Goal: Task Accomplishment & Management: Complete application form

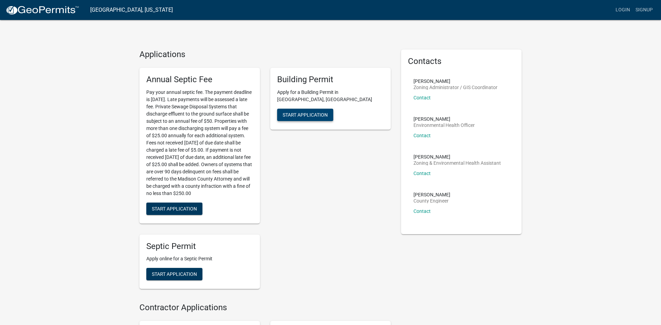
click at [327, 117] on span "Start Application" at bounding box center [305, 115] width 45 height 6
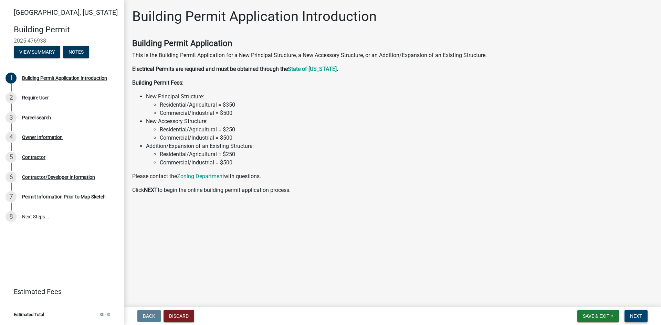
click at [630, 314] on span "Next" at bounding box center [636, 317] width 12 height 6
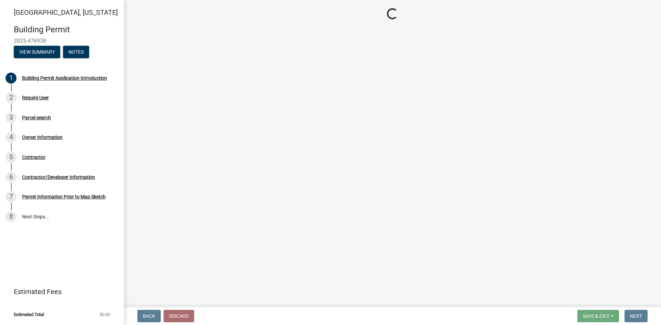
click at [379, 310] on div "Back Discard Save & Exit Save Save & Exit Next" at bounding box center [392, 316] width 526 height 12
click at [44, 81] on div "Building Permit Application Introduction" at bounding box center [64, 78] width 85 height 5
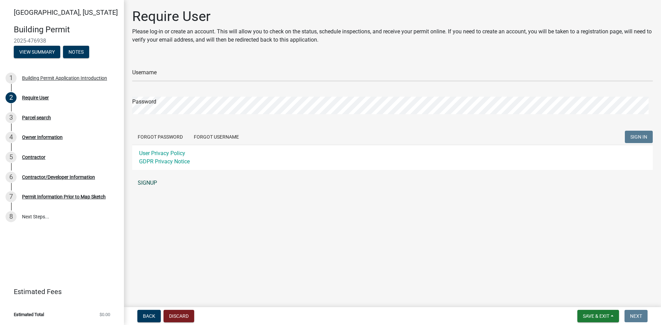
click at [161, 190] on link "SIGNUP" at bounding box center [392, 183] width 520 height 14
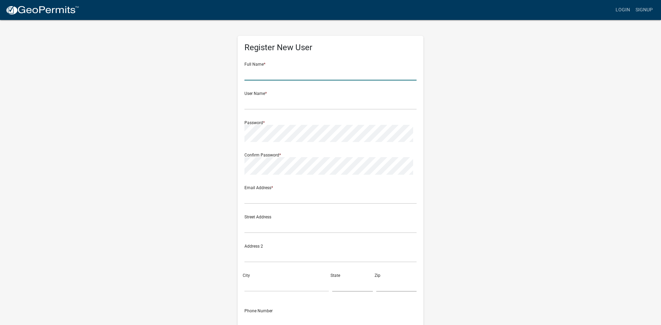
click at [320, 81] on input "text" at bounding box center [330, 73] width 172 height 14
type input "[PERSON_NAME]"
type input "[EMAIL_ADDRESS][DOMAIN_NAME]"
type input "1923 [GEOGRAPHIC_DATA]"
type input "Winterset"
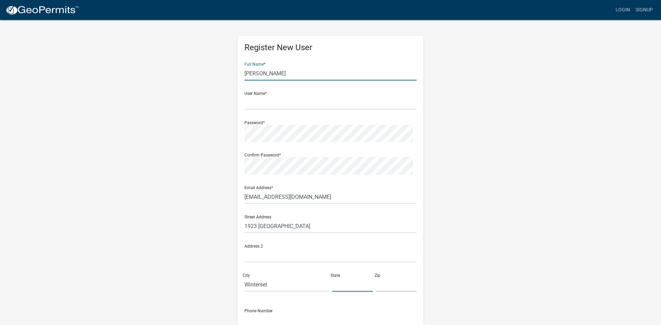
type input "IA"
type input "50273"
type input "6417459073"
click at [301, 110] on input "text" at bounding box center [330, 103] width 172 height 14
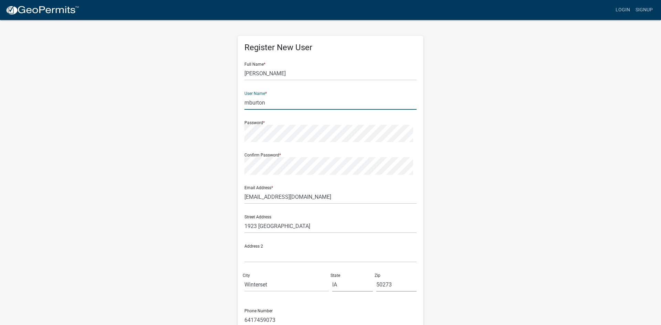
type input "mburton"
click at [406, 263] on div "Address 2" at bounding box center [330, 251] width 172 height 24
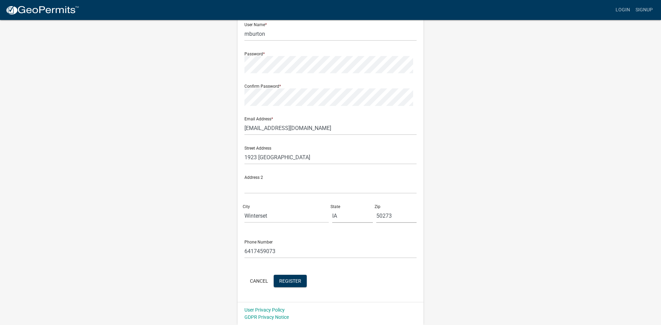
scroll to position [153, 0]
click at [284, 209] on input "Winterset" at bounding box center [286, 216] width 84 height 14
type input "Earlham"
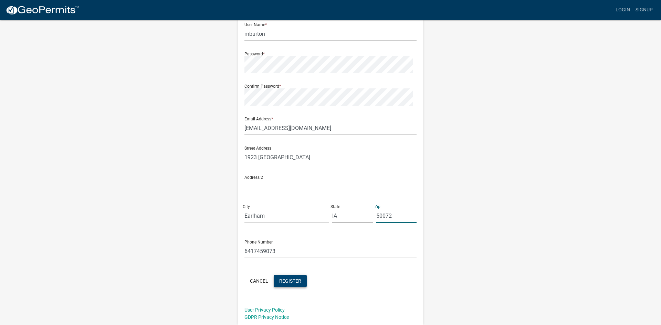
type input "50072"
click at [307, 275] on button "Register" at bounding box center [290, 281] width 33 height 12
click at [520, 181] on div "Register New User Full Name * Mike Burton User Name * mburton Password * Confir…" at bounding box center [330, 137] width 392 height 375
click at [517, 183] on div "Register New User Full Name * Mike Burton User Name * mburton Password * Confir…" at bounding box center [330, 137] width 392 height 375
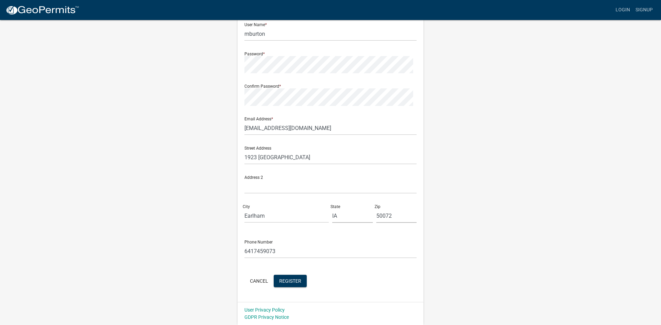
click at [498, 159] on div "Register New User Full Name * Mike Burton User Name * mburton Password * Confir…" at bounding box center [330, 137] width 392 height 375
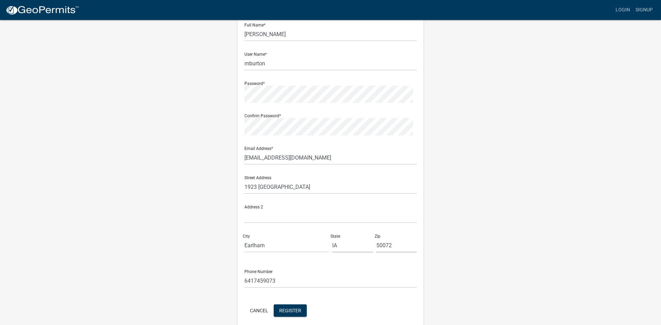
scroll to position [29, 0]
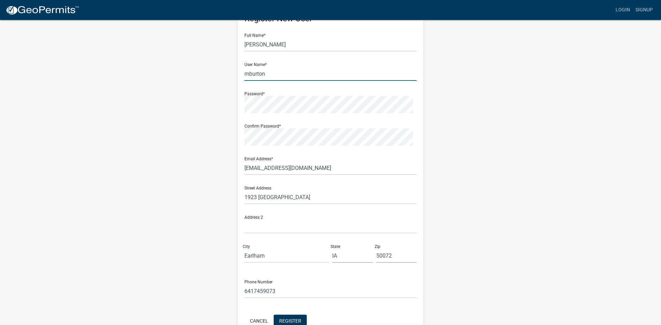
click at [279, 81] on input "mburton" at bounding box center [330, 74] width 172 height 14
type input "mburton00"
click at [483, 184] on div "Register New User Full Name * Mike Burton User Name * mburton00 Password * Conf…" at bounding box center [330, 177] width 392 height 375
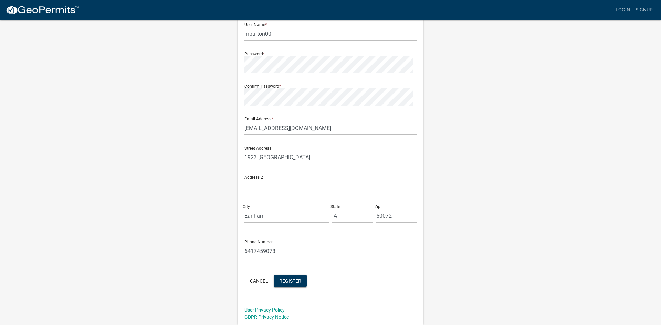
scroll to position [153, 0]
click at [301, 278] on span "Register" at bounding box center [290, 281] width 22 height 6
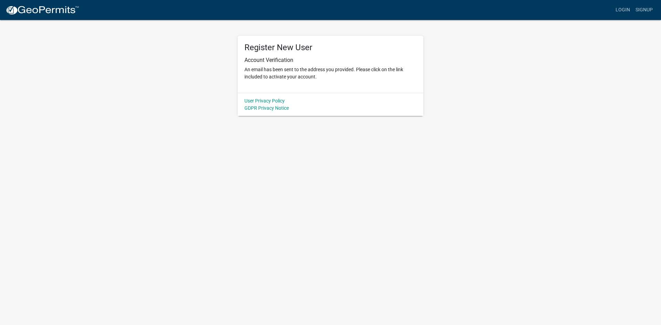
scroll to position [0, 0]
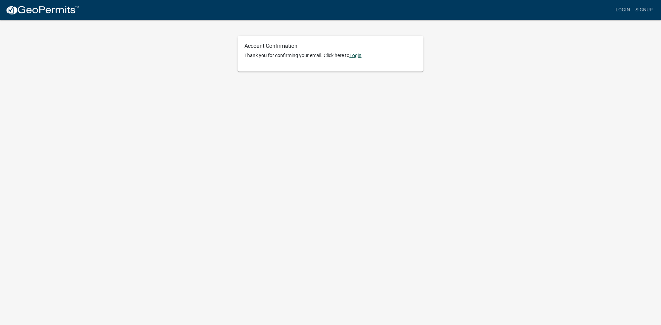
click at [361, 58] on link "Login" at bounding box center [355, 56] width 12 height 6
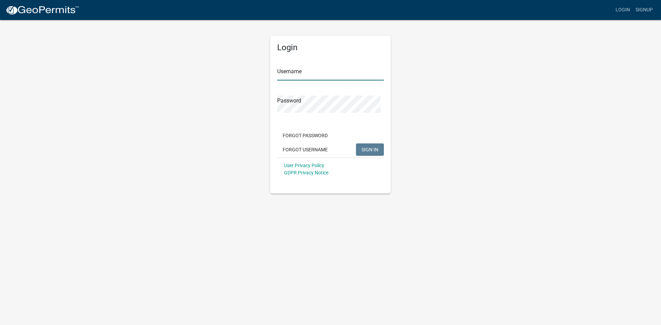
click at [326, 81] on input "Username" at bounding box center [330, 73] width 107 height 14
type input "mburton00"
click at [365, 156] on button "SIGN IN" at bounding box center [370, 150] width 28 height 12
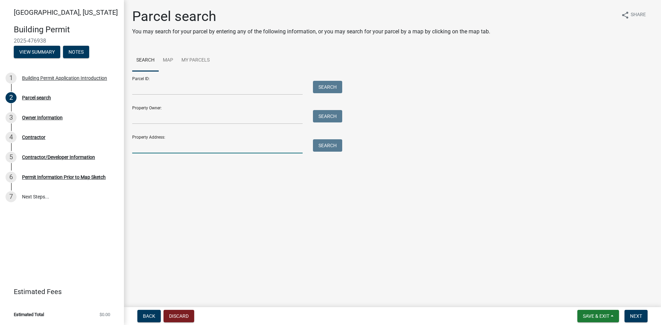
click at [173, 153] on input "Property Address:" at bounding box center [217, 146] width 170 height 14
type input "1923 [GEOGRAPHIC_DATA]"
click at [334, 152] on button "Search" at bounding box center [327, 145] width 29 height 12
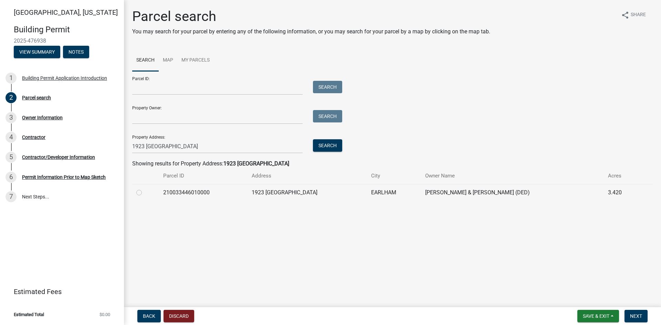
click at [145, 189] on label at bounding box center [145, 189] width 0 height 0
click at [145, 193] on input "radio" at bounding box center [147, 191] width 4 height 4
radio input "true"
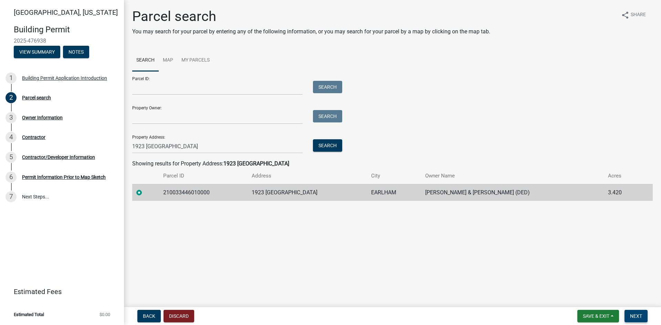
click at [630, 314] on span "Next" at bounding box center [636, 317] width 12 height 6
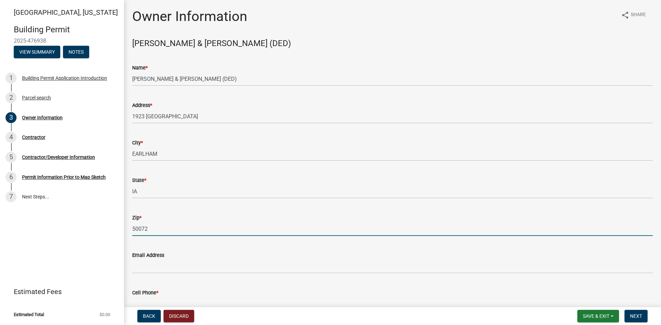
click at [551, 236] on input "50072" at bounding box center [392, 229] width 520 height 14
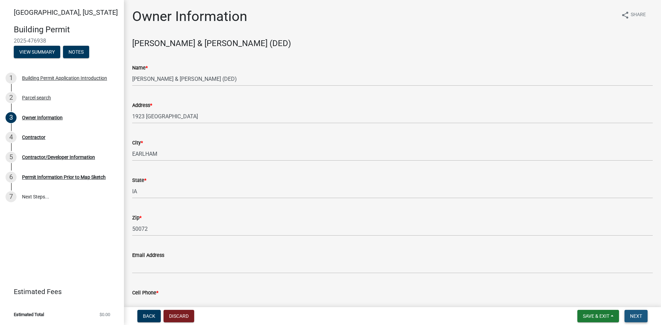
click at [635, 317] on button "Next" at bounding box center [635, 316] width 23 height 12
click at [636, 317] on button "Next" at bounding box center [635, 316] width 23 height 12
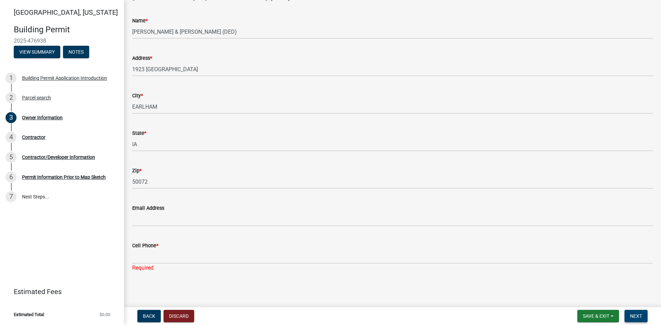
scroll to position [129, 0]
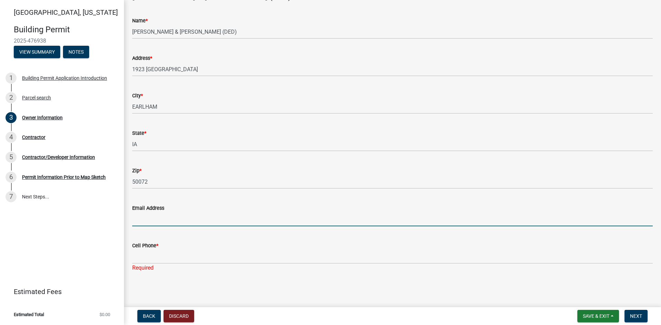
click at [163, 212] on input "Email Address" at bounding box center [392, 219] width 520 height 14
type input "mburton00@gmail.com"
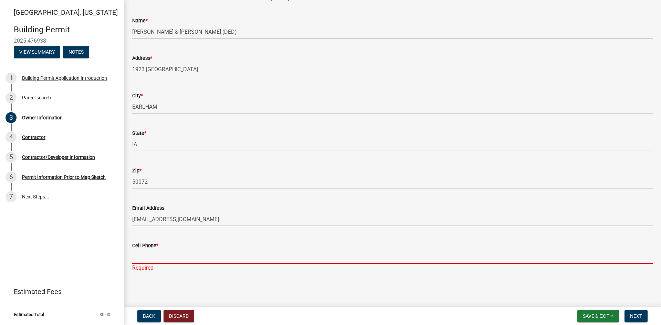
type input "6417459073"
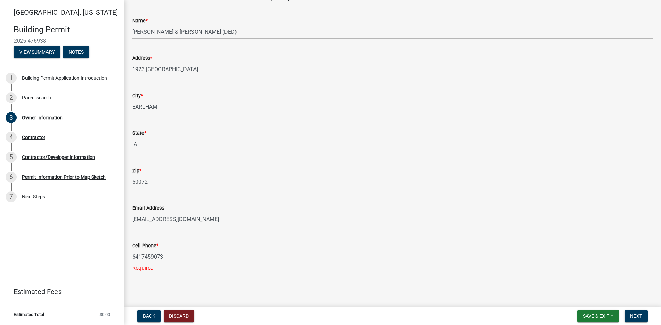
scroll to position [118, 0]
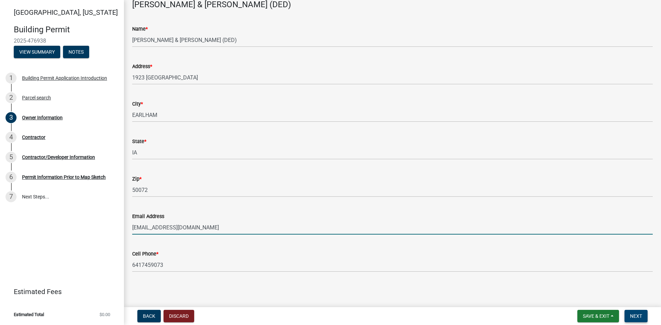
click at [630, 314] on span "Next" at bounding box center [636, 317] width 12 height 6
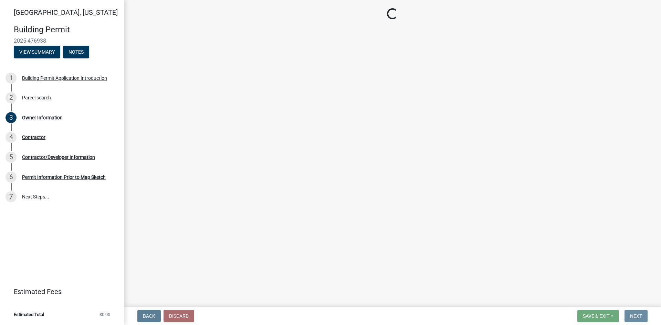
scroll to position [0, 0]
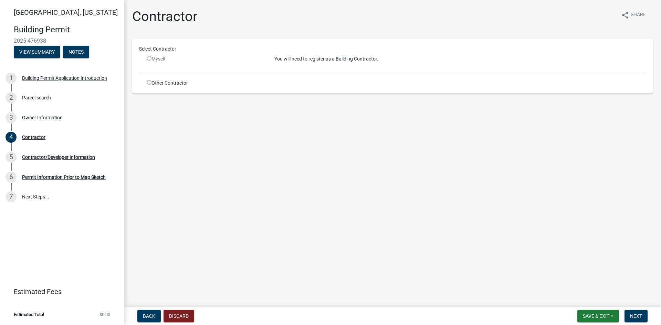
click at [151, 61] on input "radio" at bounding box center [149, 58] width 4 height 4
click at [165, 63] on div "Myself" at bounding box center [205, 58] width 117 height 7
click at [332, 63] on p "You will need to register as a Building Contractor." at bounding box center [459, 58] width 371 height 7
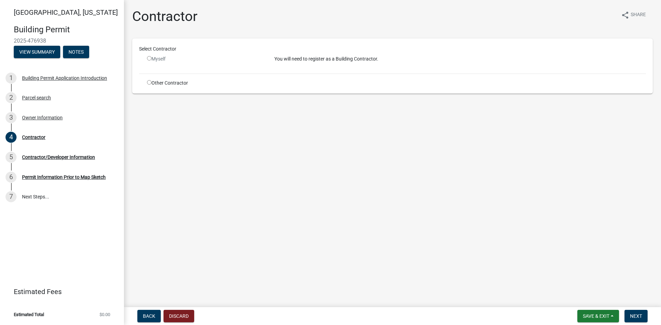
click at [241, 63] on div "Myself" at bounding box center [205, 58] width 117 height 7
click at [151, 61] on input "radio" at bounding box center [149, 58] width 4 height 4
radio input "false"
click at [33, 160] on div "Contractor/Developer Information" at bounding box center [58, 157] width 73 height 5
click at [13, 163] on div "5" at bounding box center [11, 157] width 11 height 11
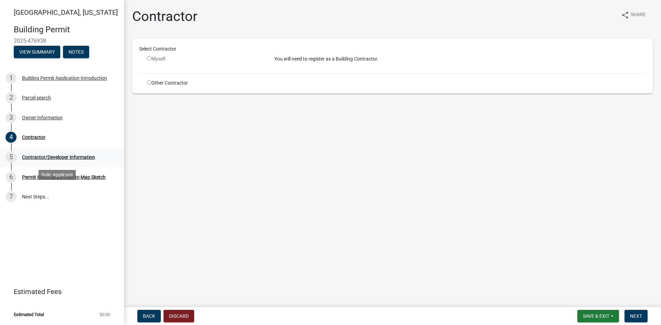
click at [33, 160] on div "Contractor/Developer Information" at bounding box center [58, 157] width 73 height 5
click at [254, 177] on main "Contractor share Share Select Contractor Myself You will need to register as a …" at bounding box center [392, 152] width 537 height 305
click at [151, 85] on input "radio" at bounding box center [149, 82] width 4 height 4
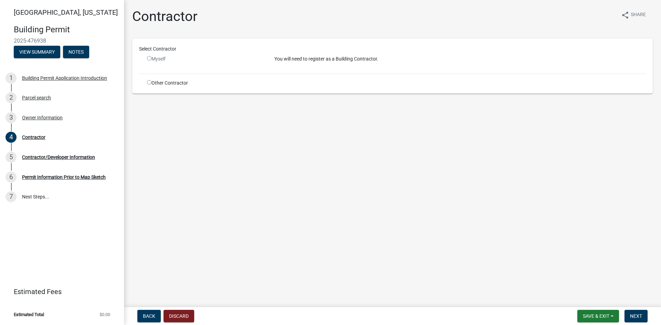
radio input "true"
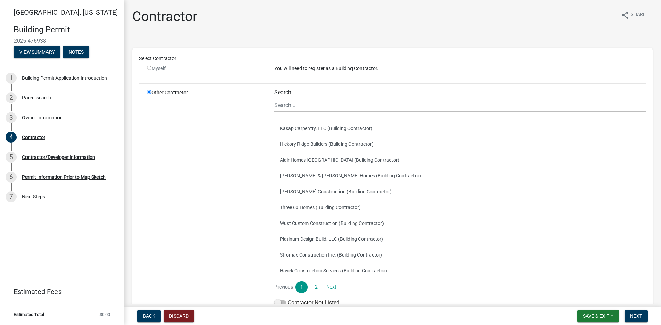
click at [147, 66] on input "radio" at bounding box center [149, 68] width 4 height 4
radio input "false"
radio input "true"
click at [147, 90] on input "radio" at bounding box center [149, 92] width 4 height 4
click at [147, 66] on input "radio" at bounding box center [149, 68] width 4 height 4
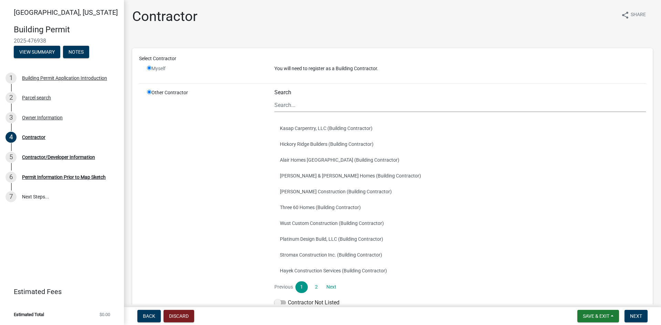
radio input "false"
radio input "true"
click at [147, 90] on input "radio" at bounding box center [149, 92] width 4 height 4
click at [147, 66] on input "radio" at bounding box center [149, 68] width 4 height 4
radio input "false"
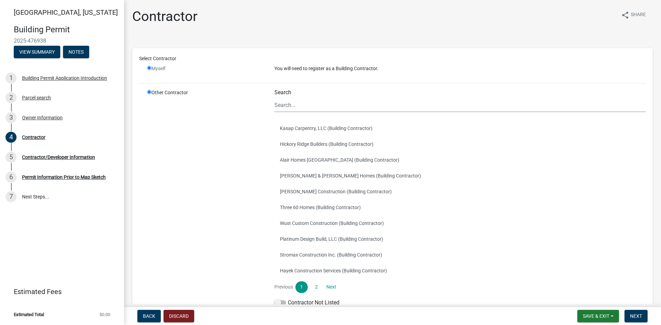
radio input "true"
click at [147, 90] on input "radio" at bounding box center [149, 92] width 4 height 4
click at [147, 66] on input "radio" at bounding box center [149, 68] width 4 height 4
radio input "false"
radio input "true"
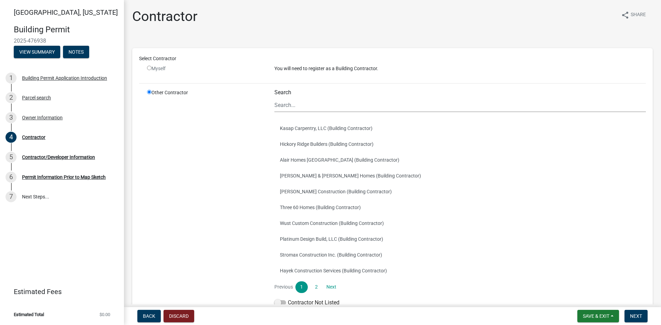
click at [147, 90] on input "radio" at bounding box center [149, 92] width 4 height 4
click at [147, 66] on input "radio" at bounding box center [149, 68] width 4 height 4
radio input "false"
radio input "true"
click at [147, 90] on input "radio" at bounding box center [149, 92] width 4 height 4
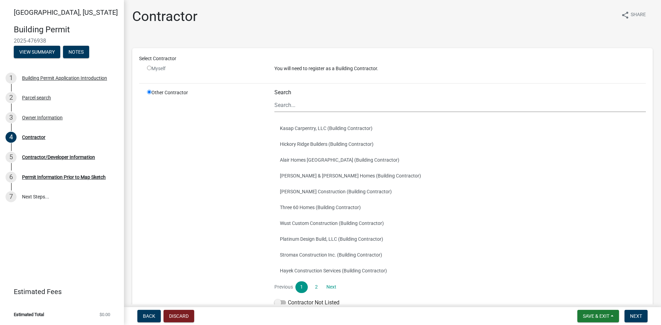
click at [147, 66] on input "radio" at bounding box center [149, 68] width 4 height 4
radio input "false"
radio input "true"
click at [147, 90] on input "radio" at bounding box center [149, 92] width 4 height 4
click at [147, 66] on input "radio" at bounding box center [149, 68] width 4 height 4
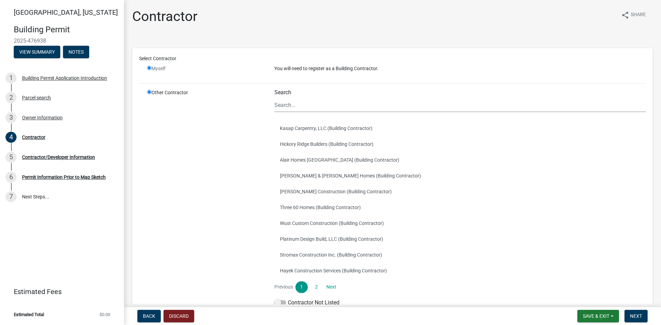
radio input "false"
radio input "true"
click at [147, 90] on input "radio" at bounding box center [149, 92] width 4 height 4
click at [147, 66] on input "radio" at bounding box center [149, 68] width 4 height 4
radio input "false"
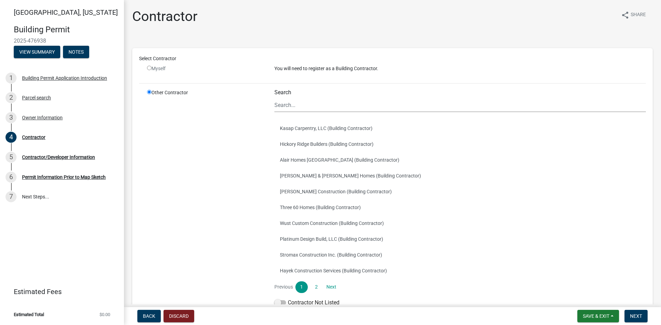
radio input "true"
click at [151, 70] on input "radio" at bounding box center [149, 68] width 4 height 4
radio input "false"
radio input "true"
click at [151, 70] on input "radio" at bounding box center [149, 68] width 4 height 4
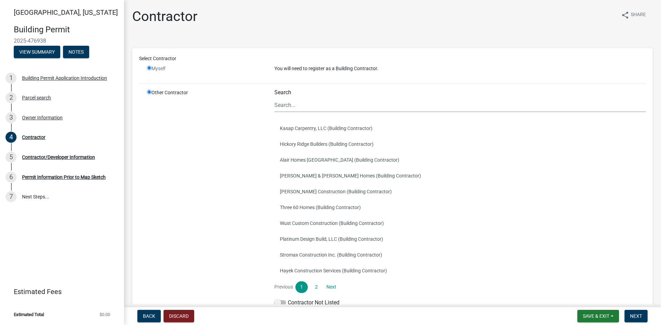
radio input "false"
radio input "true"
click at [151, 70] on input "radio" at bounding box center [149, 68] width 4 height 4
radio input "false"
radio input "true"
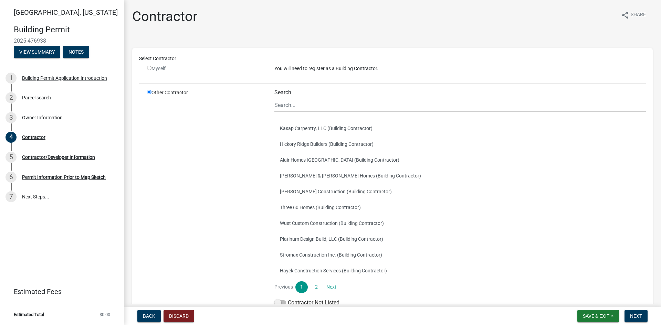
click at [151, 70] on input "radio" at bounding box center [149, 68] width 4 height 4
radio input "false"
radio input "true"
click at [151, 70] on input "radio" at bounding box center [149, 68] width 4 height 4
radio input "false"
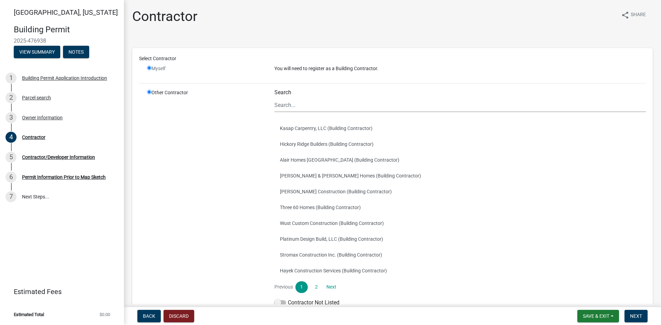
radio input "true"
click at [151, 70] on input "radio" at bounding box center [149, 68] width 4 height 4
radio input "false"
radio input "true"
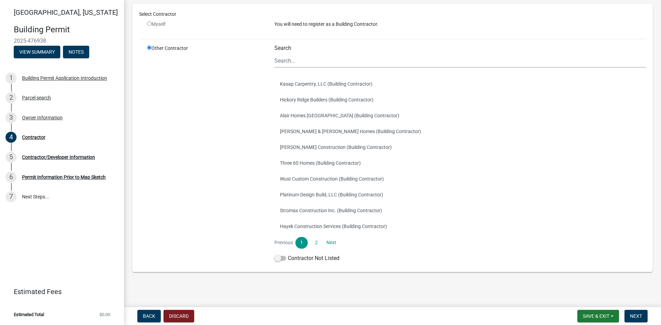
scroll to position [119, 0]
click at [284, 261] on span at bounding box center [280, 258] width 12 height 5
click at [288, 254] on input "Contractor Not Listed" at bounding box center [288, 254] width 0 height 0
click at [630, 314] on span "Next" at bounding box center [636, 317] width 12 height 6
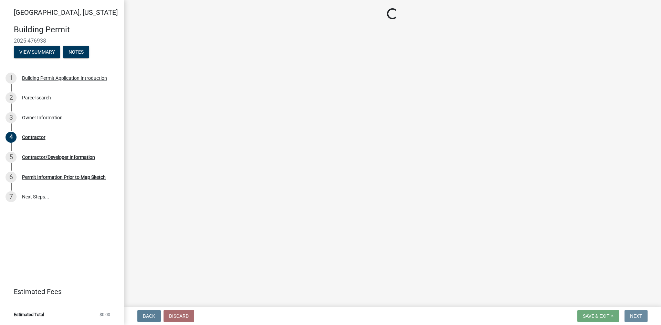
scroll to position [0, 0]
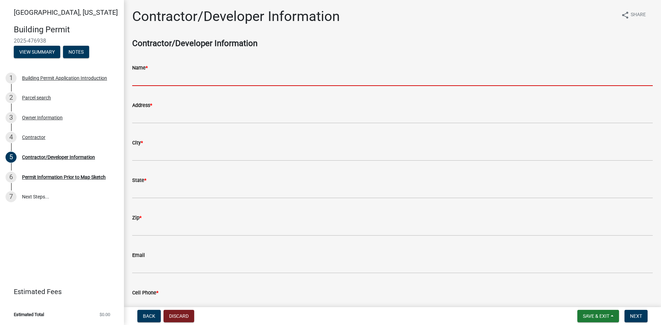
click at [161, 86] on input "Name *" at bounding box center [392, 79] width 520 height 14
type input "Mike Burton"
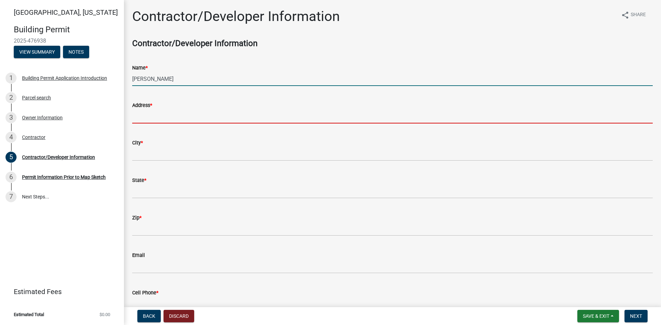
type input "1923 152nd st"
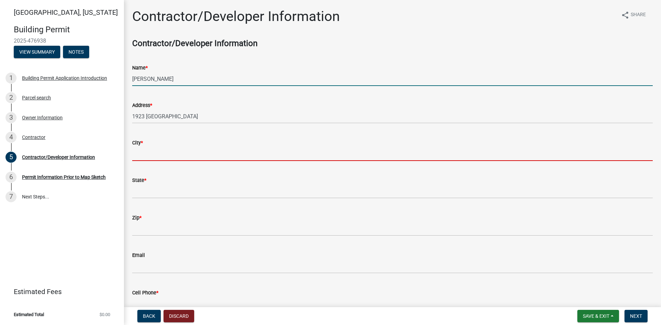
type input "Winterset"
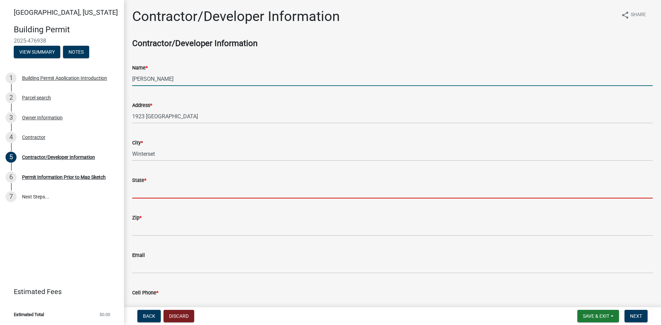
type input "IA"
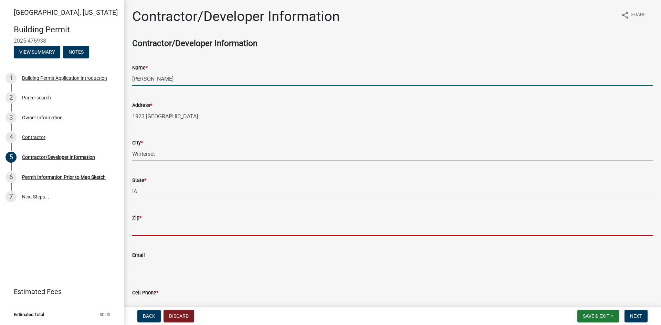
type input "50273"
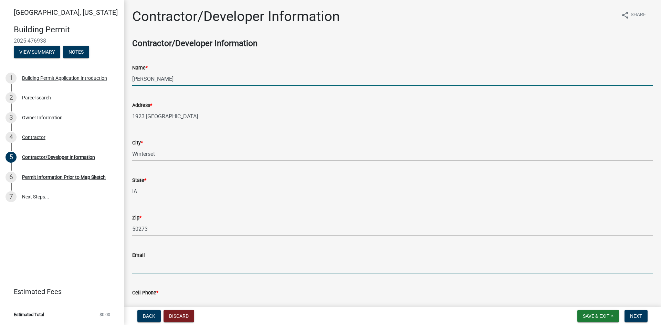
type input "mburton00@gmail.com"
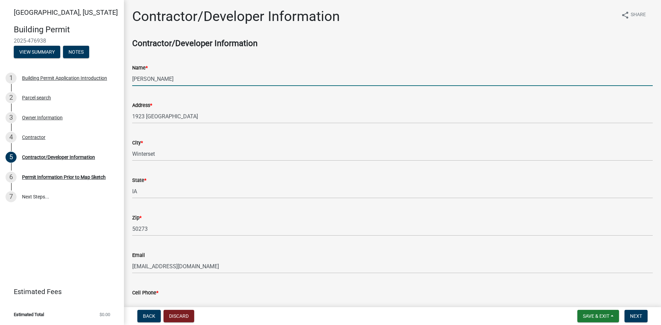
type input "6417459073"
click at [313, 236] on div "Zip * 50273" at bounding box center [392, 220] width 520 height 32
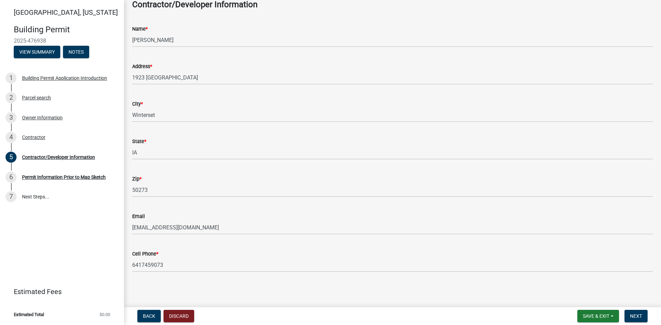
scroll to position [117, 0]
click at [633, 314] on span "Next" at bounding box center [636, 317] width 12 height 6
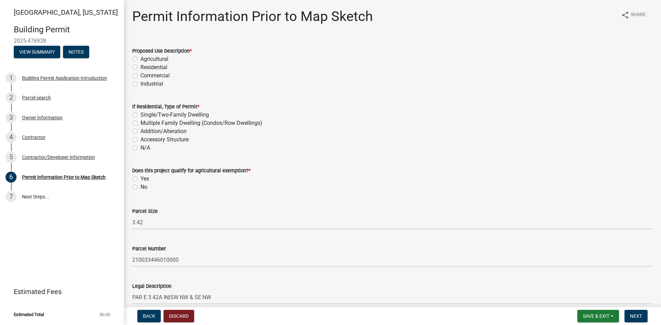
click at [140, 63] on label "Agricultural" at bounding box center [154, 59] width 28 height 8
click at [140, 60] on input "Agricultural" at bounding box center [142, 57] width 4 height 4
radio input "true"
click at [140, 72] on label "Residential" at bounding box center [153, 67] width 27 height 8
click at [140, 68] on input "Residential" at bounding box center [142, 65] width 4 height 4
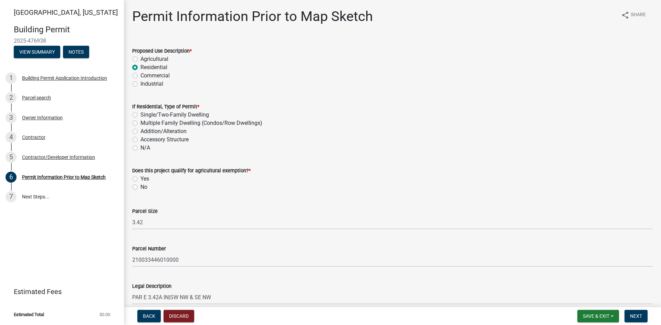
radio input "true"
click at [173, 144] on label "Accessory Structure" at bounding box center [164, 140] width 48 height 8
click at [145, 140] on input "Accessory Structure" at bounding box center [142, 138] width 4 height 4
radio input "true"
click at [140, 183] on label "Yes" at bounding box center [144, 179] width 9 height 8
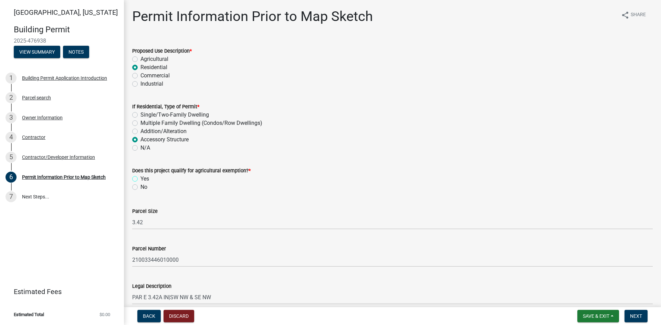
click at [140, 179] on input "Yes" at bounding box center [142, 177] width 4 height 4
radio input "true"
click at [401, 183] on div "Yes" at bounding box center [392, 179] width 520 height 8
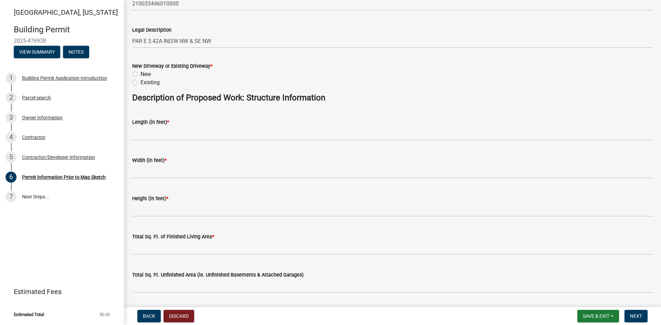
scroll to position [258, 0]
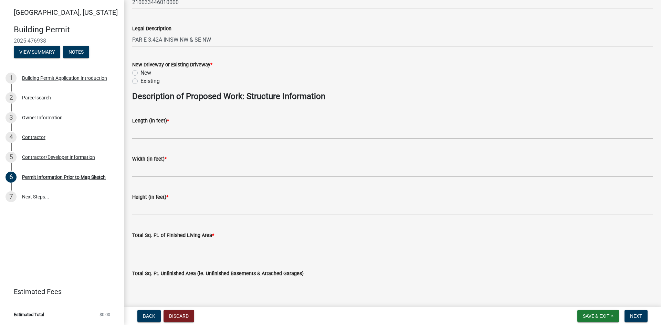
click at [140, 77] on label "New" at bounding box center [145, 73] width 11 height 8
click at [140, 73] on input "New" at bounding box center [142, 71] width 4 height 4
radio input "true"
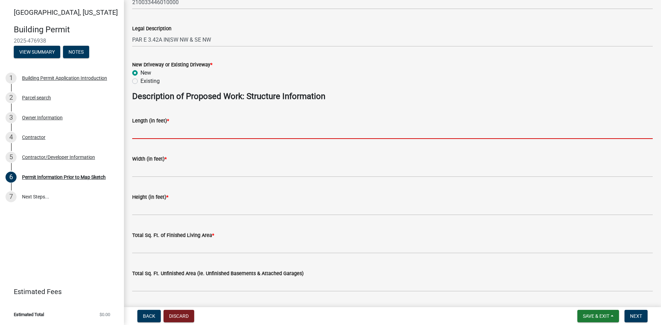
click at [166, 139] on input "text" at bounding box center [392, 132] width 520 height 14
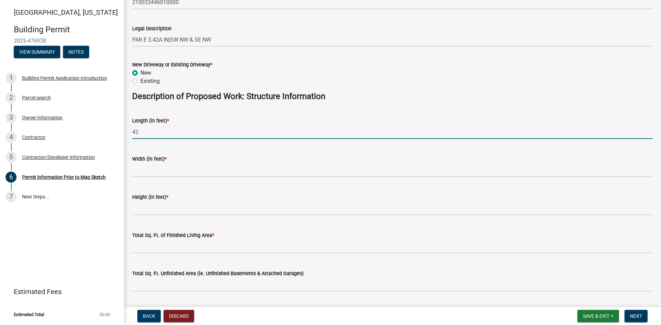
type input "42"
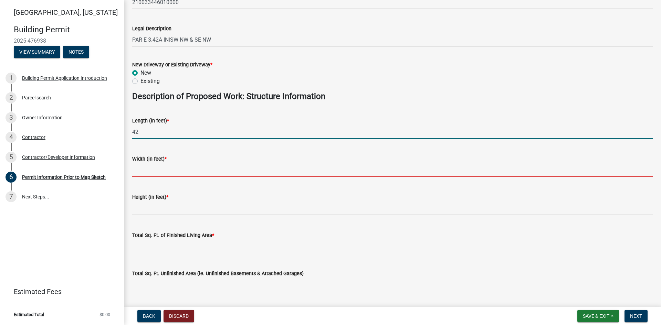
click at [149, 177] on input "text" at bounding box center [392, 170] width 520 height 14
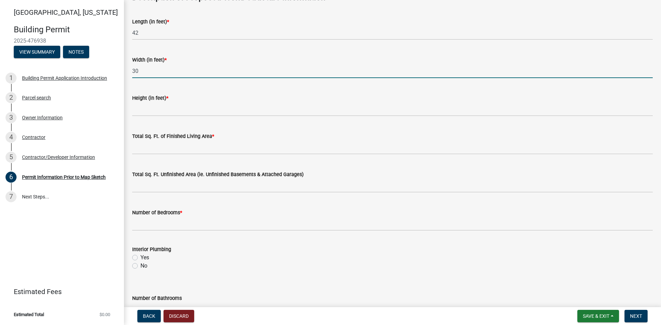
scroll to position [414, 0]
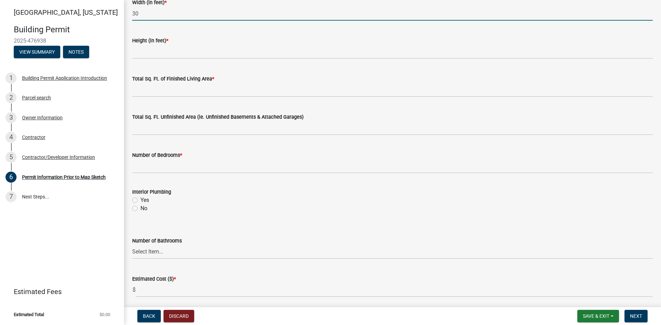
type input "30"
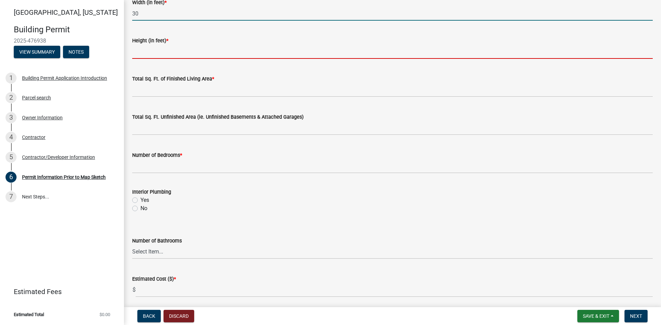
click at [209, 59] on input "text" at bounding box center [392, 52] width 520 height 14
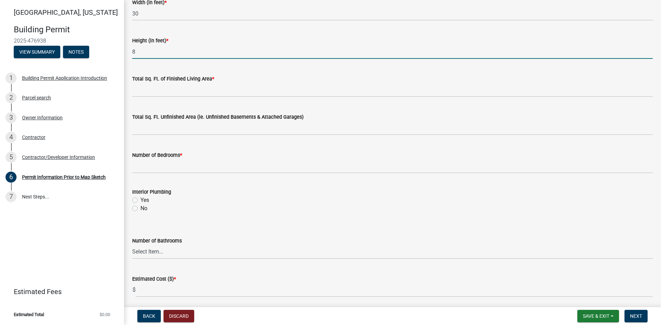
type input "8"
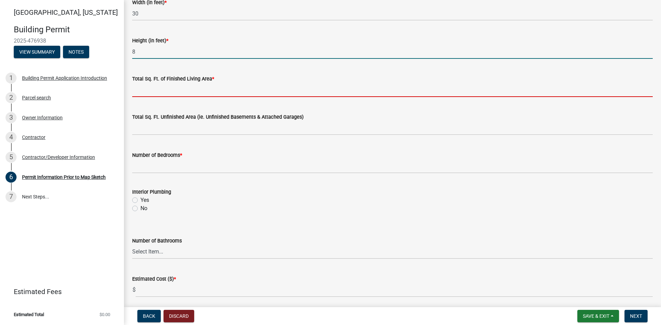
click at [191, 97] on input "text" at bounding box center [392, 90] width 520 height 14
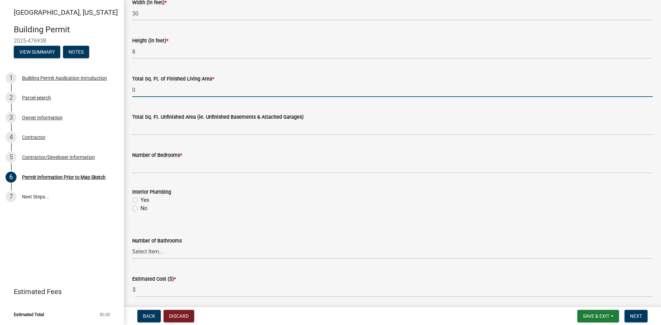
type input "0"
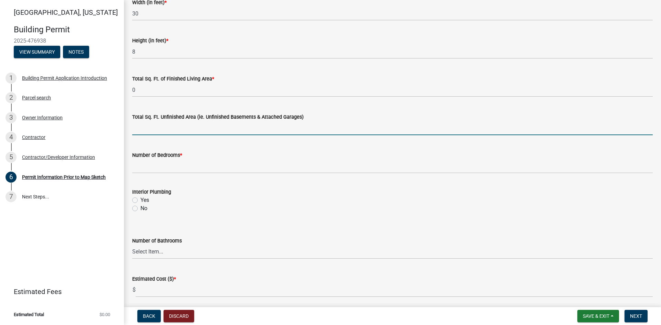
click at [177, 135] on input "text" at bounding box center [392, 128] width 520 height 14
type input "1260"
click at [277, 173] on div "Number of Bedrooms *" at bounding box center [392, 157] width 520 height 32
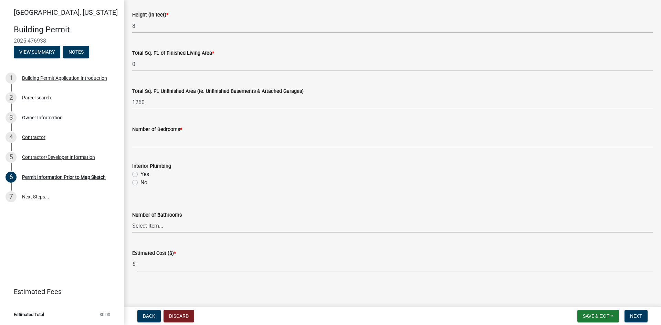
scroll to position [619, 0]
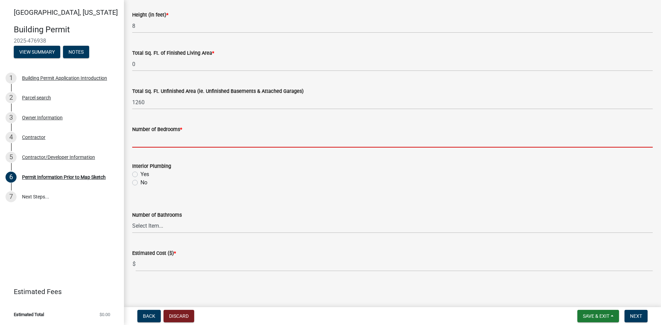
click at [158, 134] on input "text" at bounding box center [392, 141] width 520 height 14
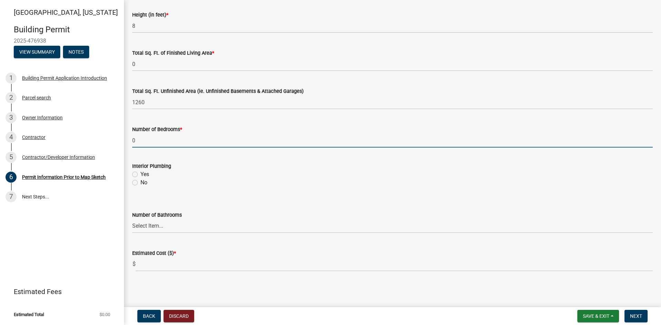
type input "0"
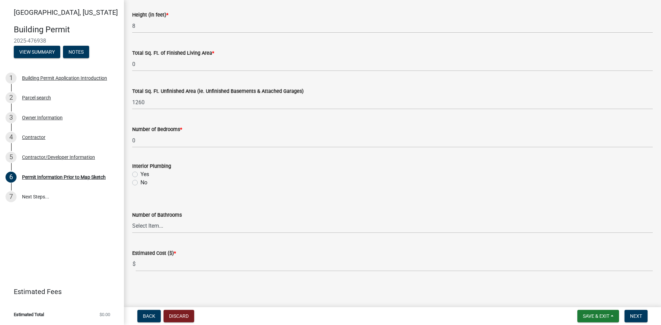
click at [140, 179] on label "No" at bounding box center [143, 183] width 7 height 8
click at [140, 179] on input "No" at bounding box center [142, 181] width 4 height 4
radio input "true"
click at [146, 219] on select "Select Item... 0 1 2 3 4 5 6" at bounding box center [392, 226] width 520 height 14
click at [134, 219] on select "Select Item... 0 1 2 3 4 5 6" at bounding box center [392, 226] width 520 height 14
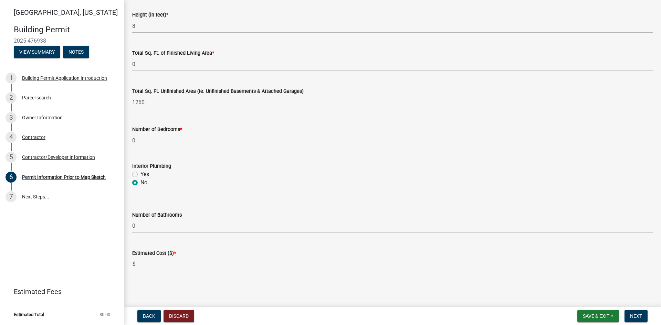
select select "6b2626da-78ea-4ec6-8513-ccc18f4ad425"
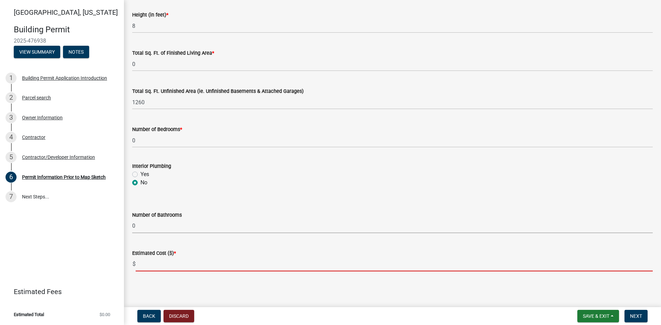
click at [146, 259] on input "text" at bounding box center [394, 264] width 517 height 14
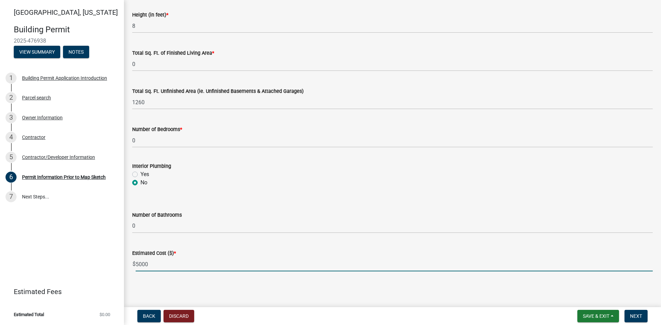
type input "5000"
click at [168, 284] on main "Permit Information Prior to Map Sketch share Share Proposed Use Description * A…" at bounding box center [392, 152] width 537 height 305
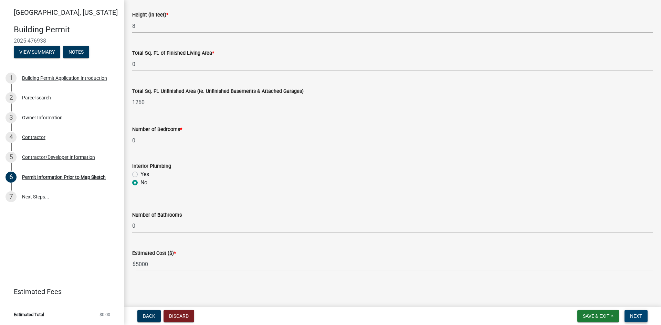
click at [631, 314] on span "Next" at bounding box center [636, 317] width 12 height 6
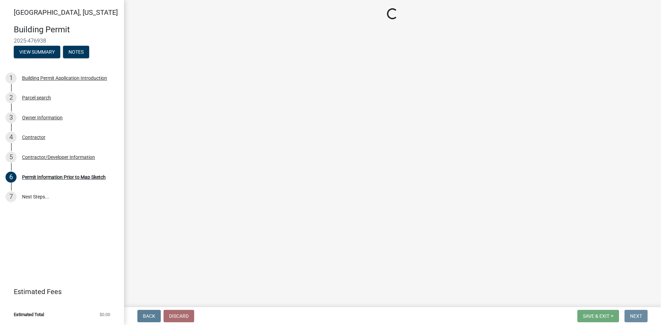
scroll to position [0, 0]
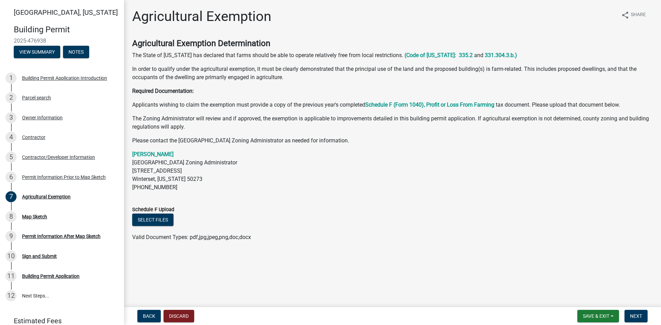
click at [484, 192] on p "Ryan Hobart Madison County Zoning Administrator 201 W. Court Ave Winterset, Iow…" at bounding box center [392, 170] width 520 height 41
click at [42, 180] on div "Permit Information Prior to Map Sketch" at bounding box center [64, 177] width 84 height 5
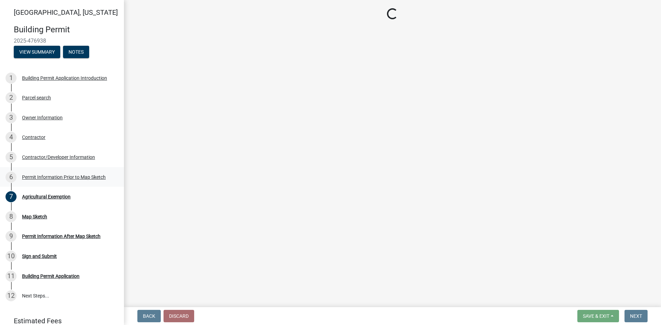
select select "6b2626da-78ea-4ec6-8513-ccc18f4ad425"
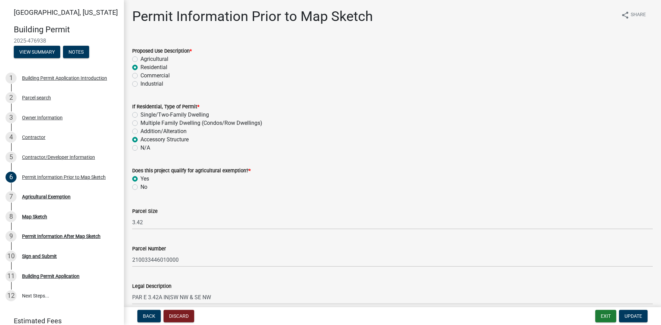
click at [140, 191] on label "No" at bounding box center [143, 187] width 7 height 8
click at [140, 188] on input "No" at bounding box center [142, 185] width 4 height 4
radio input "true"
click at [306, 230] on div "Parcel Size 3.42" at bounding box center [392, 214] width 520 height 32
click at [630, 314] on span "Update" at bounding box center [633, 317] width 18 height 6
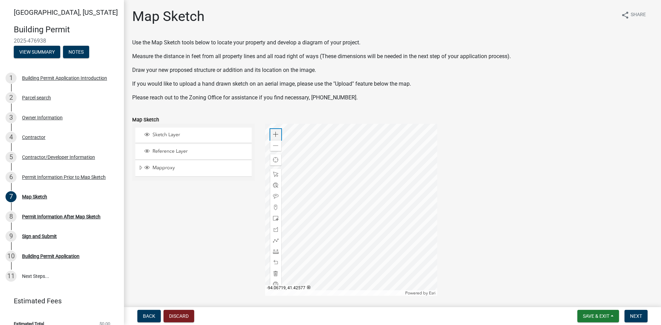
click at [275, 137] on span at bounding box center [276, 135] width 6 height 6
click at [402, 160] on div at bounding box center [351, 210] width 172 height 172
click at [165, 249] on div "Sketch Layer Reference Layer Mapproxy CADASTRAL_ANNO Corp Name 100 Corp Name 40…" at bounding box center [392, 210] width 531 height 172
click at [276, 210] on span at bounding box center [276, 208] width 6 height 6
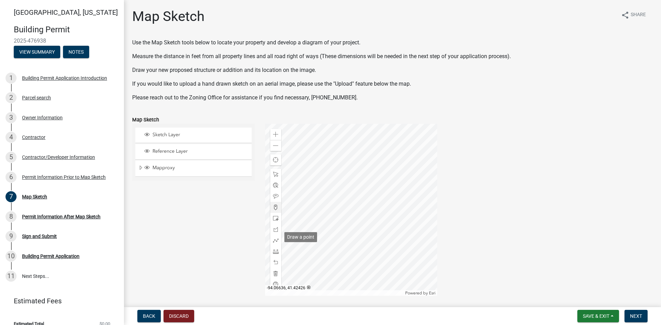
scroll to position [22, 0]
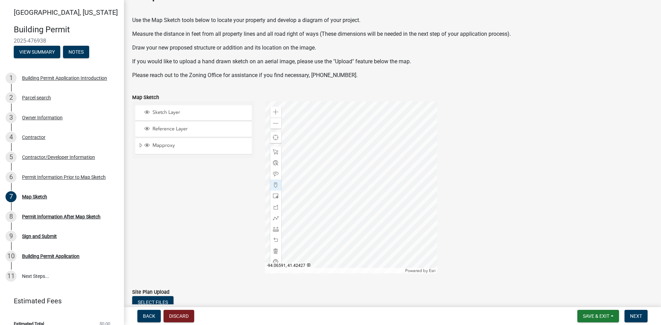
click at [355, 218] on div at bounding box center [351, 188] width 172 height 172
click at [277, 188] on span at bounding box center [276, 185] width 6 height 6
click at [354, 211] on div at bounding box center [351, 188] width 172 height 172
click at [276, 199] on span at bounding box center [276, 196] width 6 height 6
click at [372, 201] on div at bounding box center [351, 188] width 172 height 172
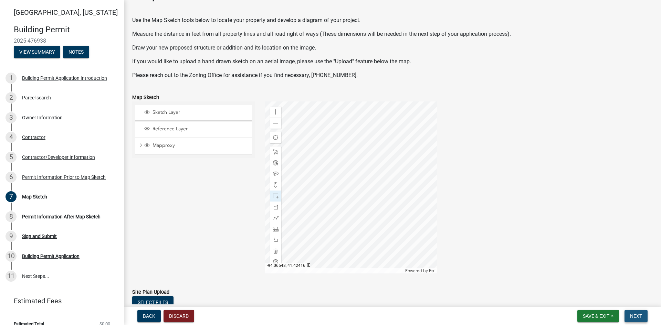
click at [639, 312] on button "Next" at bounding box center [635, 316] width 23 height 12
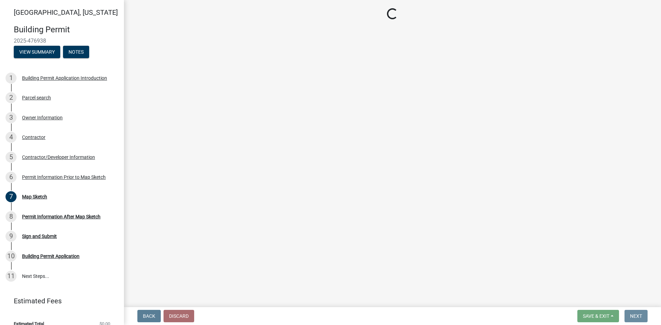
scroll to position [0, 0]
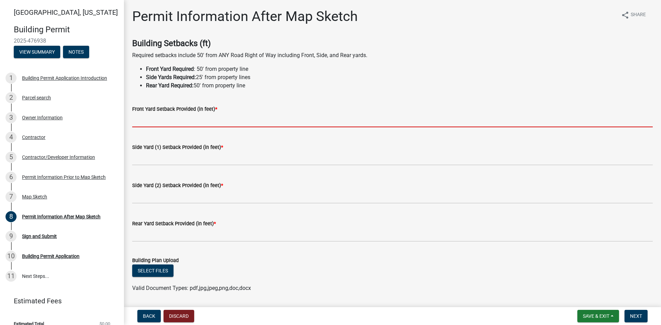
click at [170, 127] on input "text" at bounding box center [392, 120] width 520 height 14
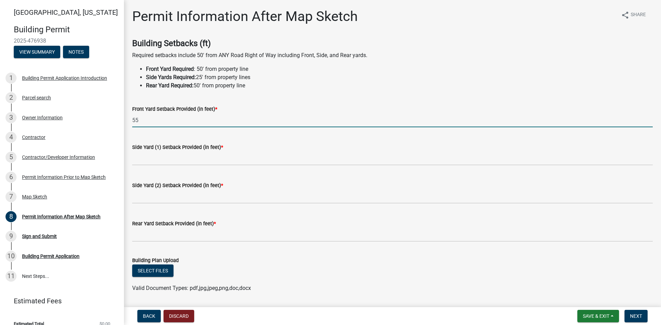
type input "55"
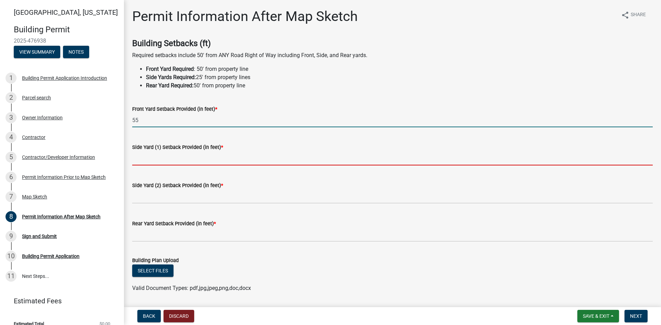
click at [197, 166] on input "text" at bounding box center [392, 158] width 520 height 14
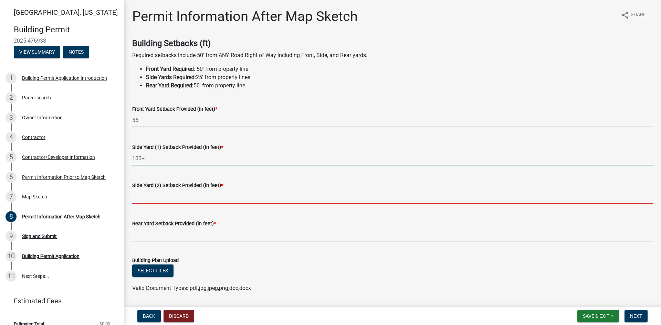
type input "100"
click at [189, 204] on input "text" at bounding box center [392, 197] width 520 height 14
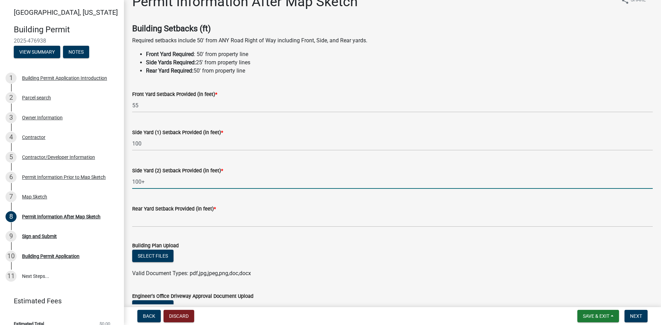
scroll to position [17, 0]
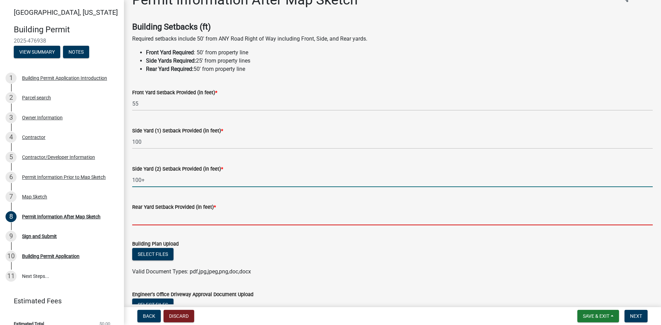
type input "100"
click at [226, 225] on input "text" at bounding box center [392, 218] width 520 height 14
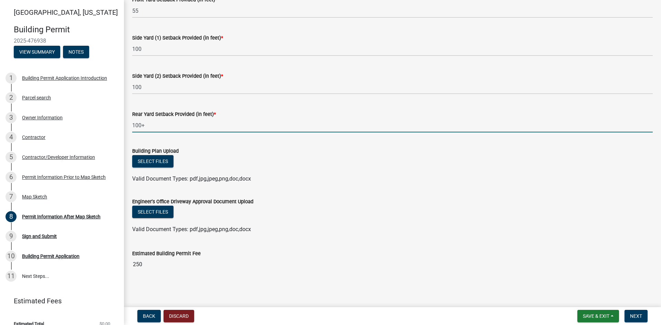
scroll to position [206, 0]
type input "100"
click at [630, 314] on span "Next" at bounding box center [636, 317] width 12 height 6
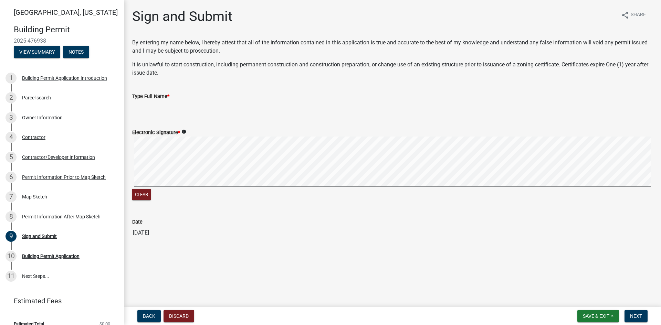
scroll to position [1, 0]
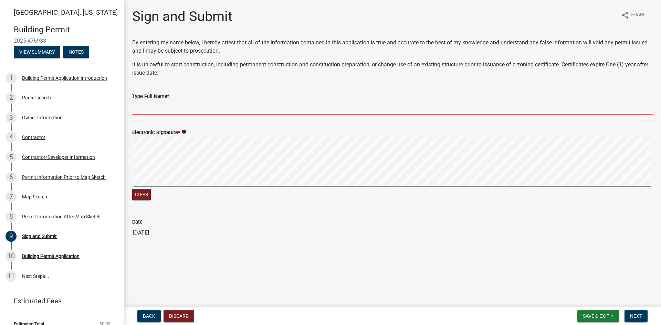
click at [204, 115] on input "Type Full Name *" at bounding box center [392, 107] width 520 height 14
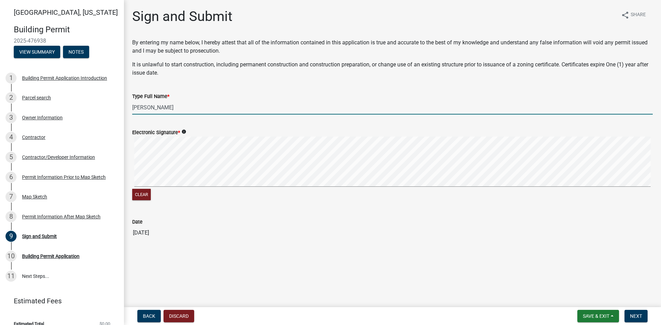
click at [163, 189] on signature-pad at bounding box center [392, 163] width 520 height 52
click at [173, 202] on div "Clear" at bounding box center [392, 169] width 520 height 65
type input "Michael Burton"
click at [636, 314] on span "Next" at bounding box center [636, 317] width 12 height 6
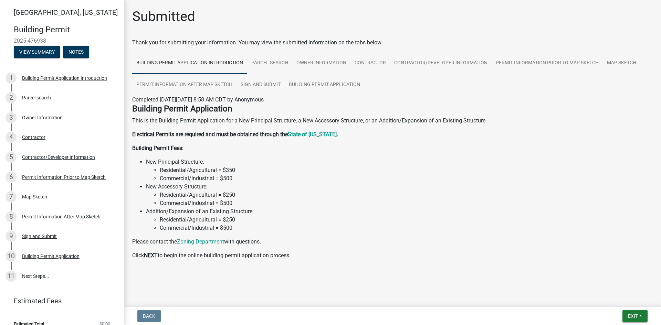
scroll to position [7, 0]
